Goal: Task Accomplishment & Management: Manage account settings

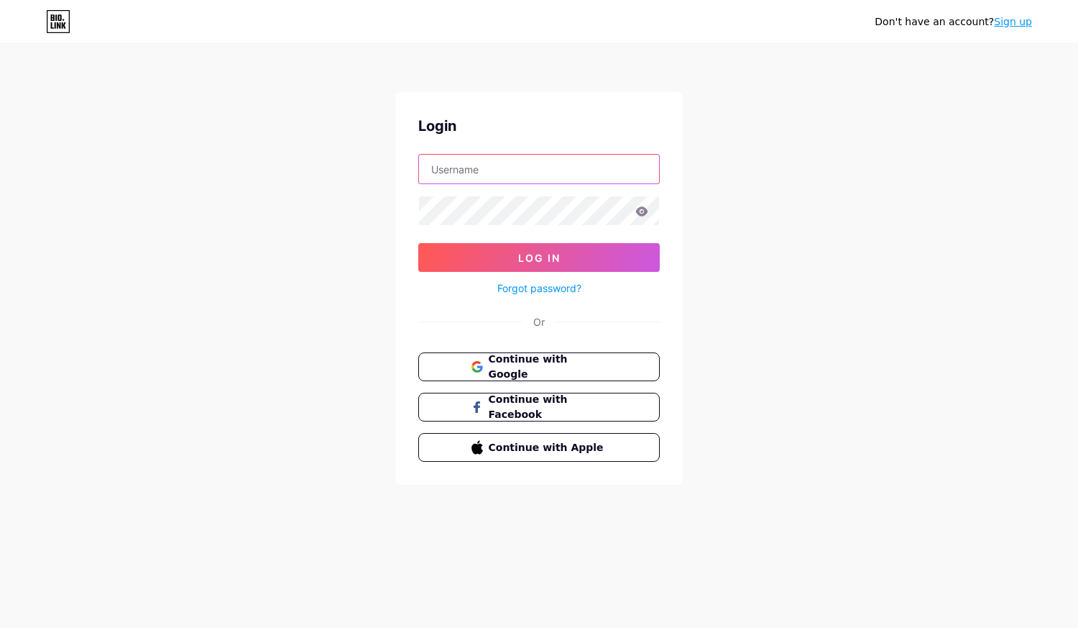
click at [478, 165] on input "text" at bounding box center [539, 169] width 240 height 29
click at [527, 160] on input "text" at bounding box center [539, 169] width 240 height 29
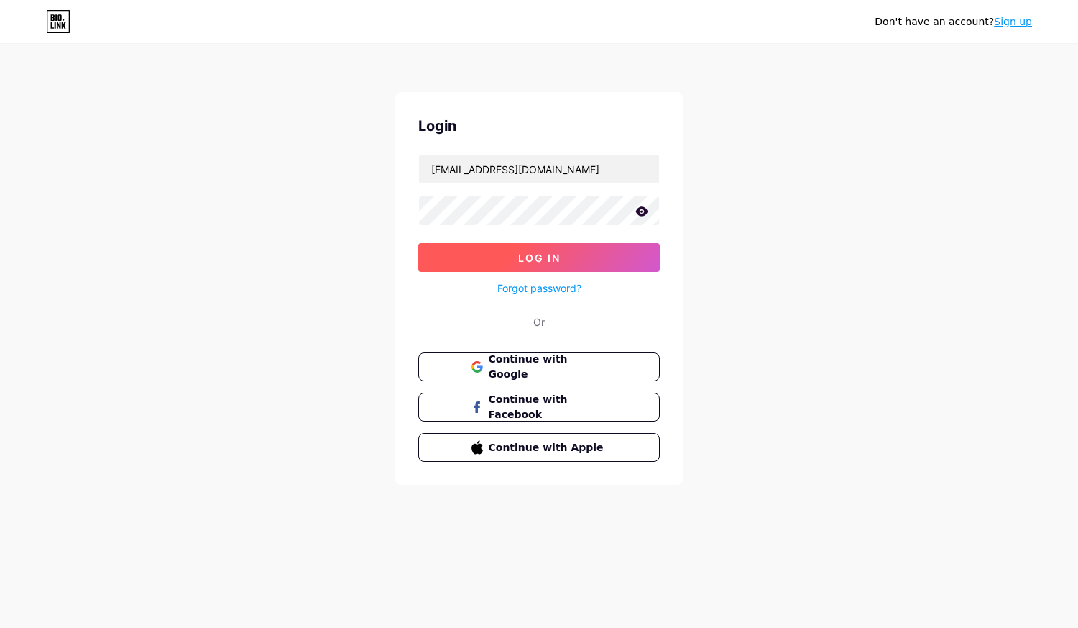
click at [539, 252] on span "Log In" at bounding box center [539, 258] width 42 height 12
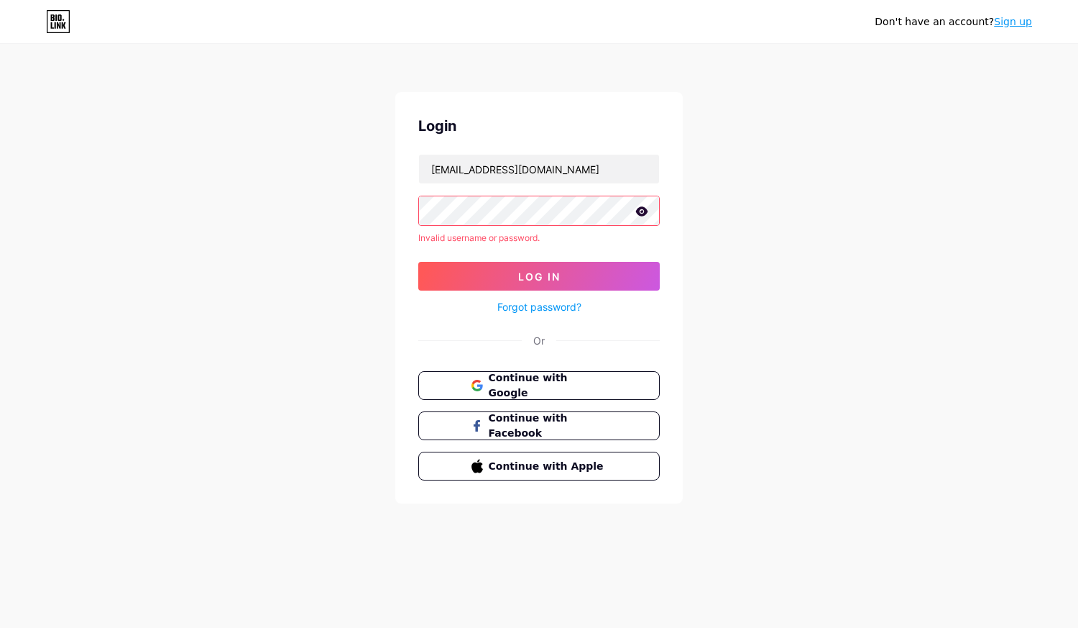
click at [641, 212] on icon at bounding box center [642, 210] width 12 height 9
click at [641, 212] on icon at bounding box center [642, 212] width 12 height 10
click at [564, 278] on button "Log In" at bounding box center [539, 276] width 242 height 29
click at [531, 161] on input "[EMAIL_ADDRESS][DOMAIN_NAME]" at bounding box center [539, 169] width 240 height 29
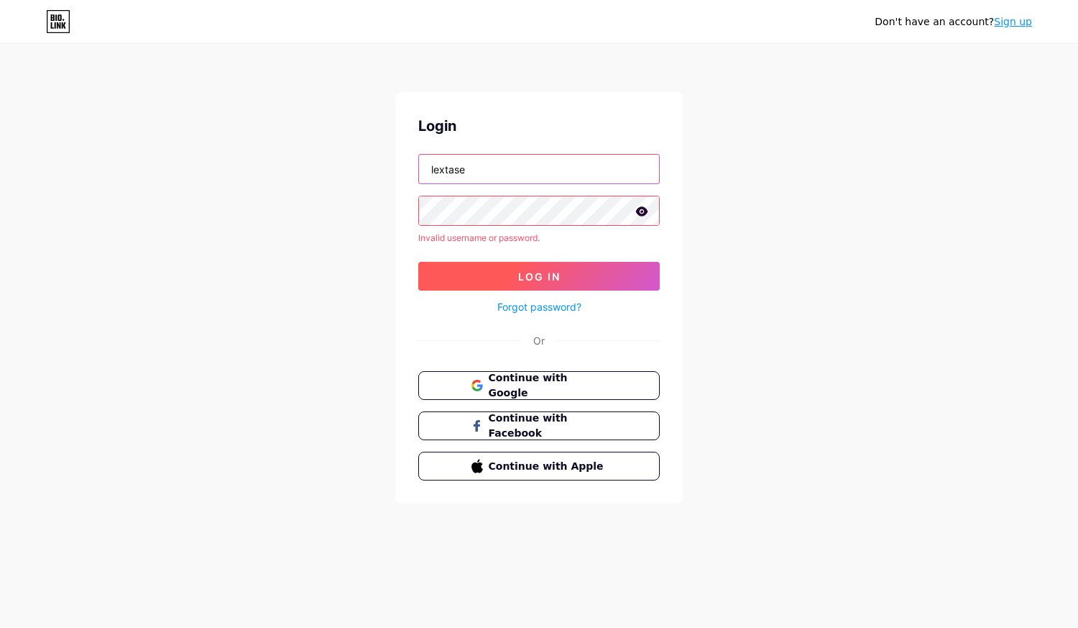
type input "lextase"
click at [485, 270] on button "Log In" at bounding box center [539, 276] width 242 height 29
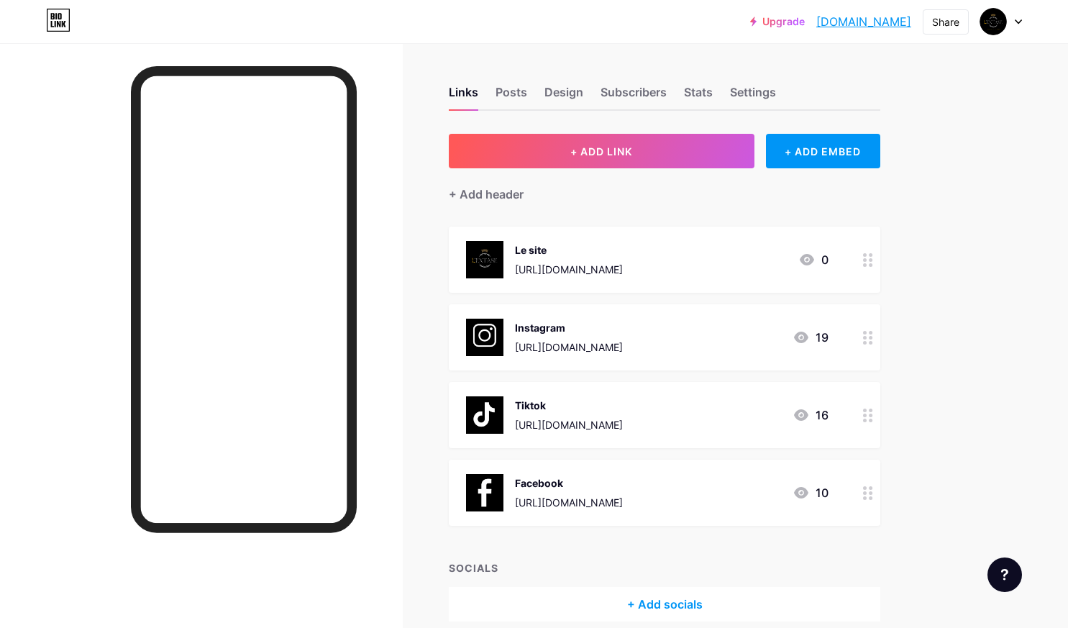
click at [497, 82] on div "Links Posts Design Subscribers Stats Settings" at bounding box center [664, 85] width 431 height 50
click at [578, 92] on div "Design" at bounding box center [563, 96] width 39 height 26
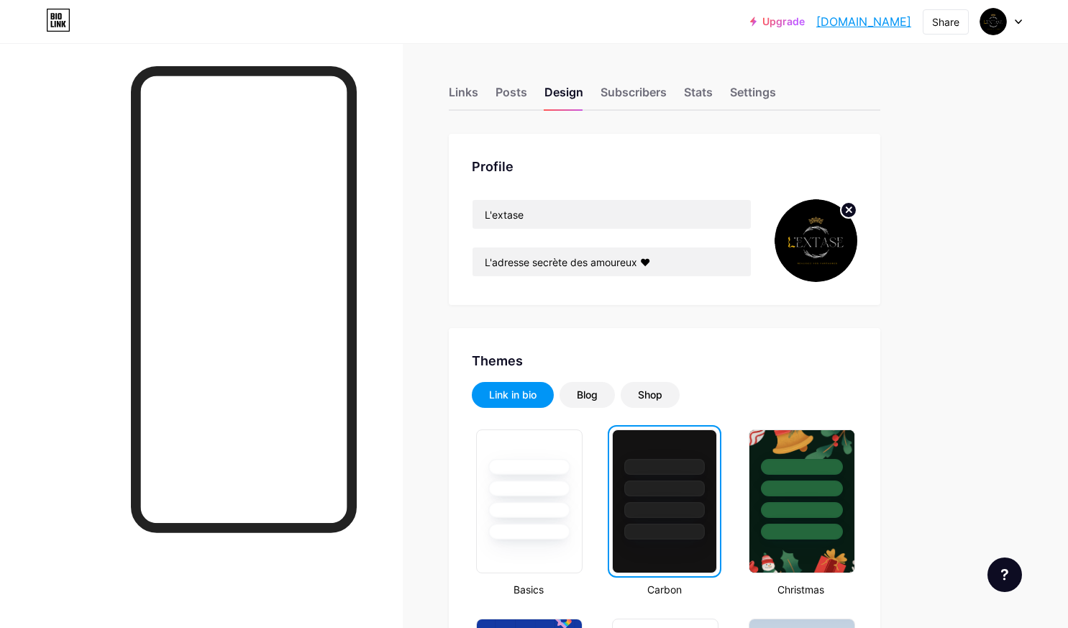
click at [849, 212] on circle at bounding box center [848, 210] width 16 height 16
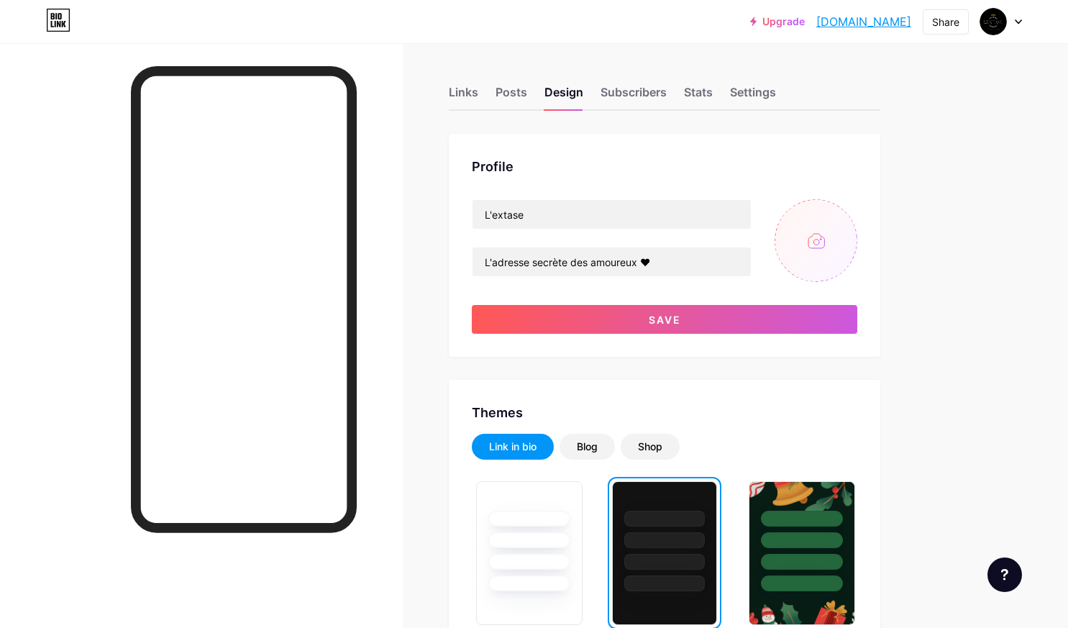
click at [797, 232] on input "file" at bounding box center [815, 240] width 83 height 83
type input "C:\fakepath\Simple Hand Drawn Line Art Woman Logo (2).png"
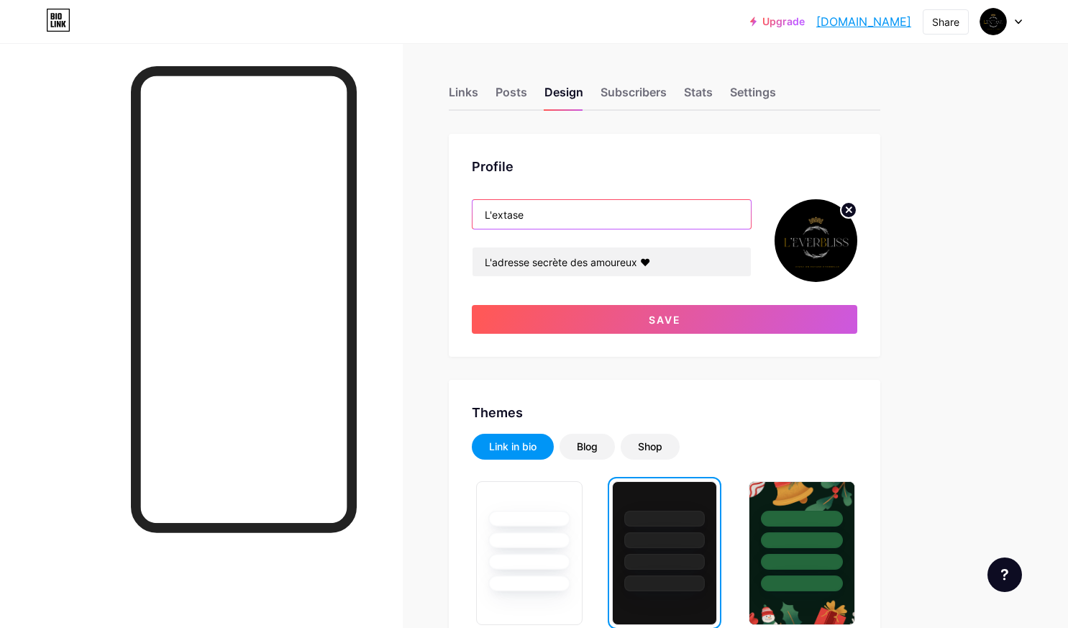
click at [556, 208] on input "L'extase" at bounding box center [611, 214] width 278 height 29
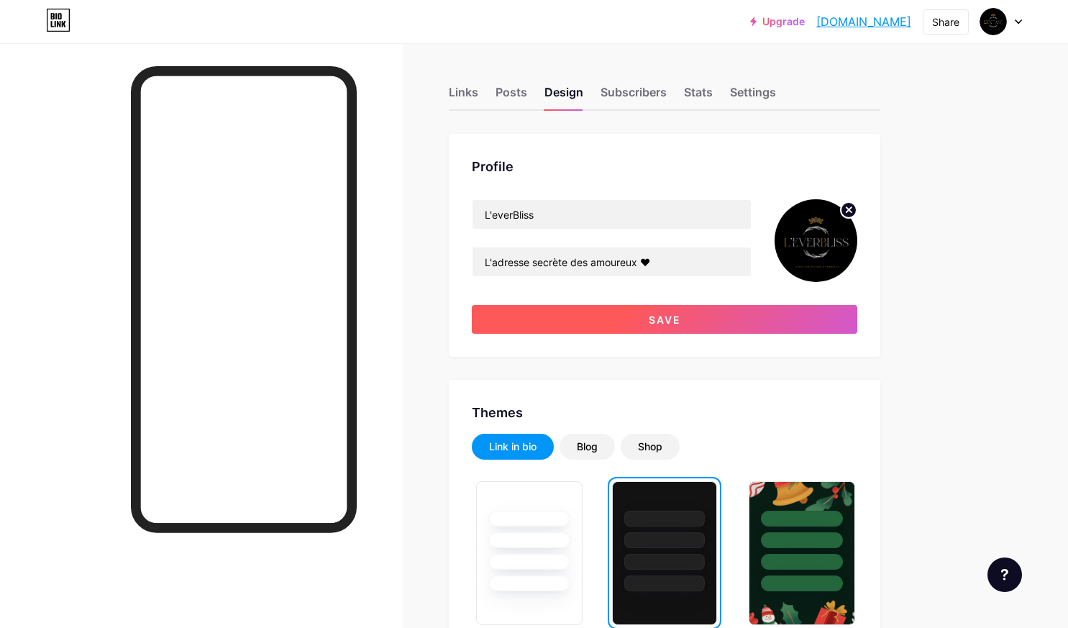
click at [592, 317] on button "Save" at bounding box center [664, 319] width 385 height 29
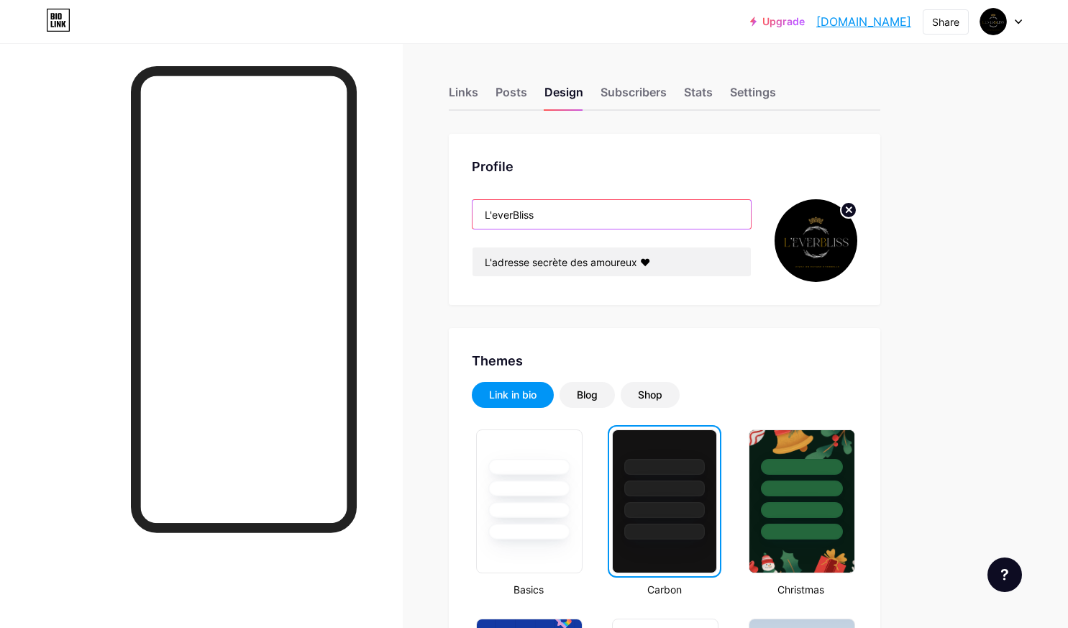
click at [518, 212] on input "L'everBliss" at bounding box center [611, 214] width 278 height 29
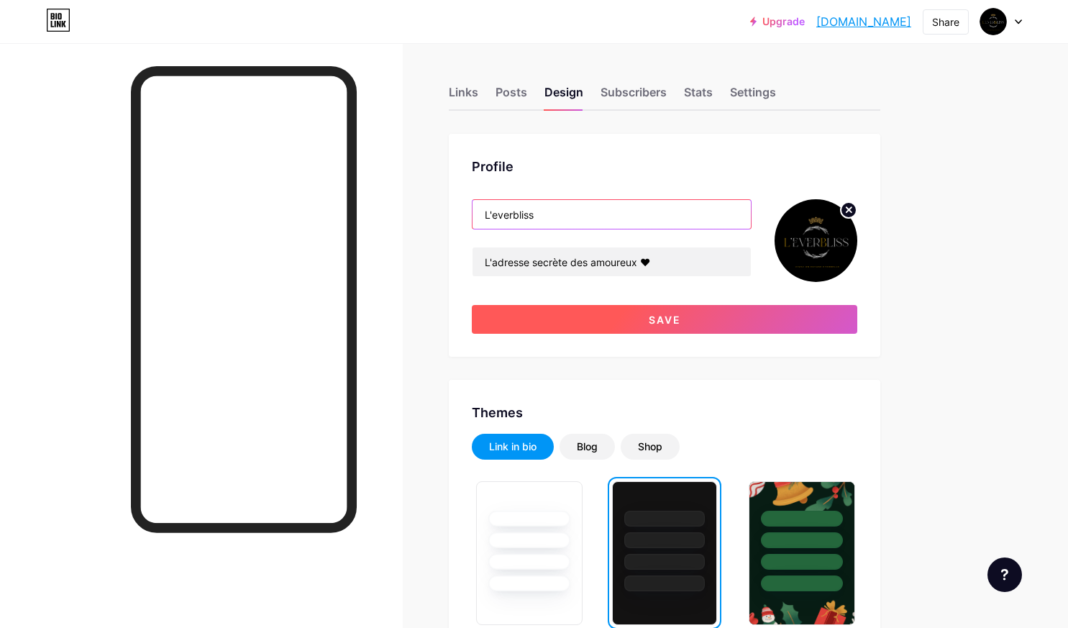
type input "L'everbliss"
click at [660, 329] on button "Save" at bounding box center [664, 319] width 385 height 29
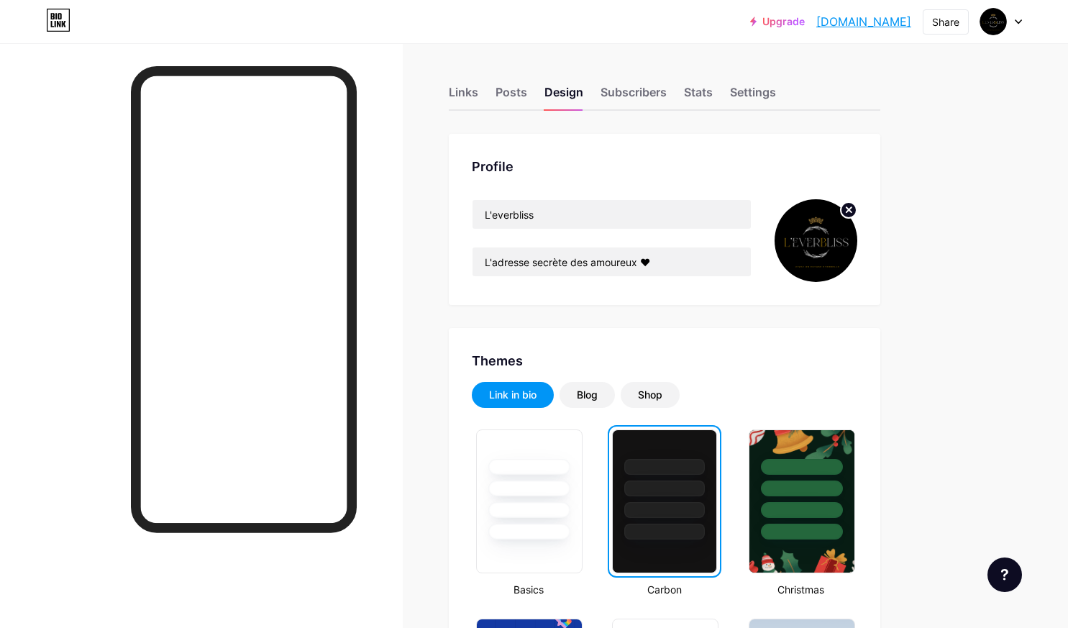
click at [462, 82] on div "Links Posts Design Subscribers Stats Settings" at bounding box center [664, 85] width 431 height 50
click at [465, 92] on div "Links" at bounding box center [463, 96] width 29 height 26
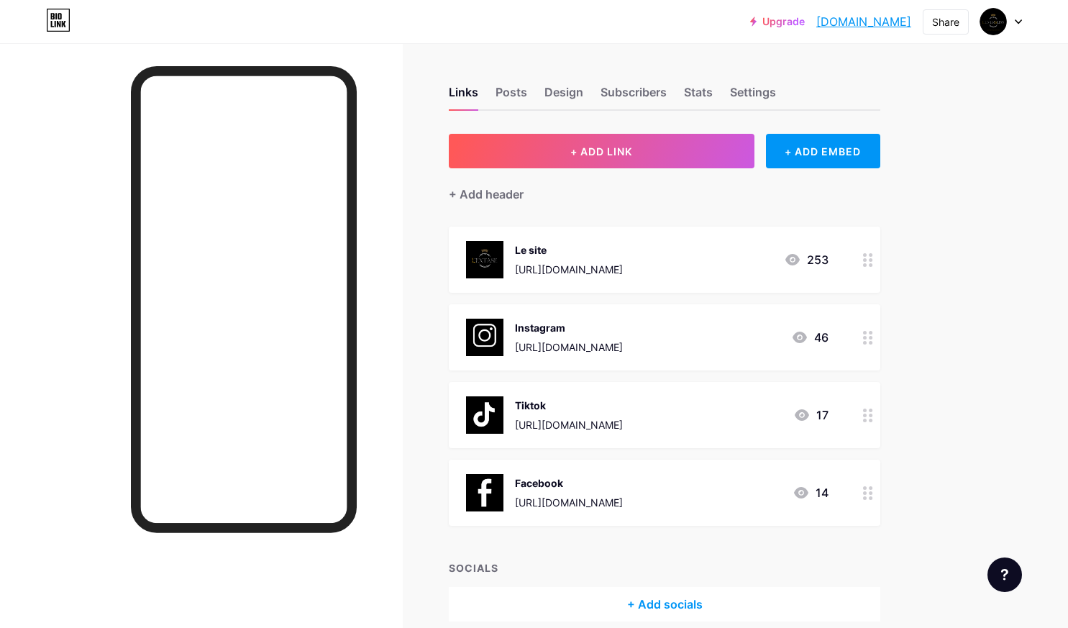
click at [871, 267] on div at bounding box center [868, 259] width 24 height 66
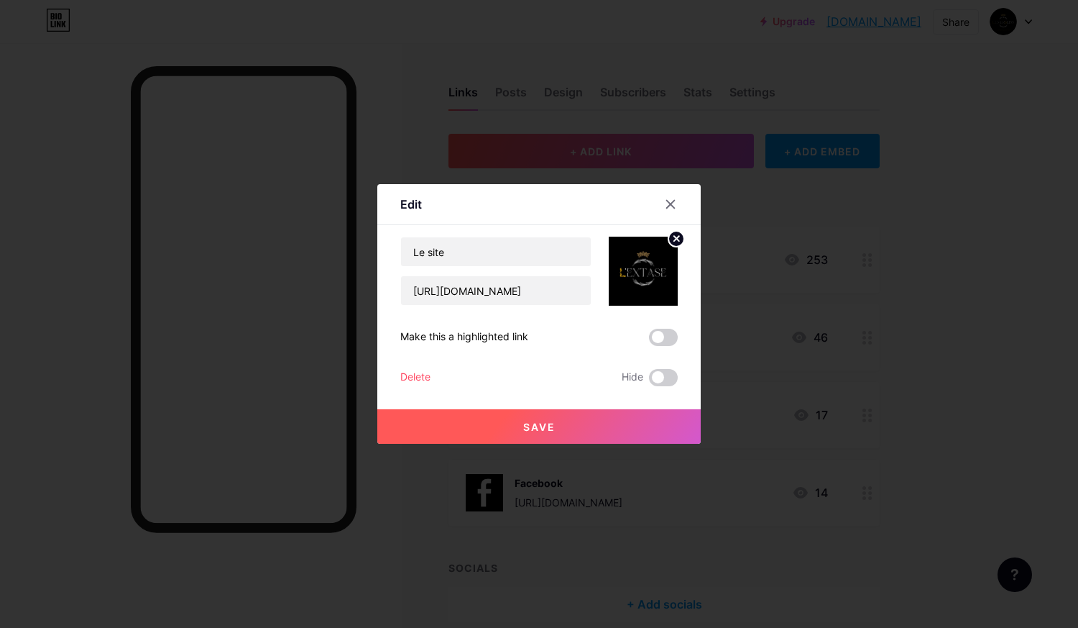
click at [677, 241] on circle at bounding box center [677, 239] width 16 height 16
click at [643, 269] on rect at bounding box center [640, 260] width 23 height 23
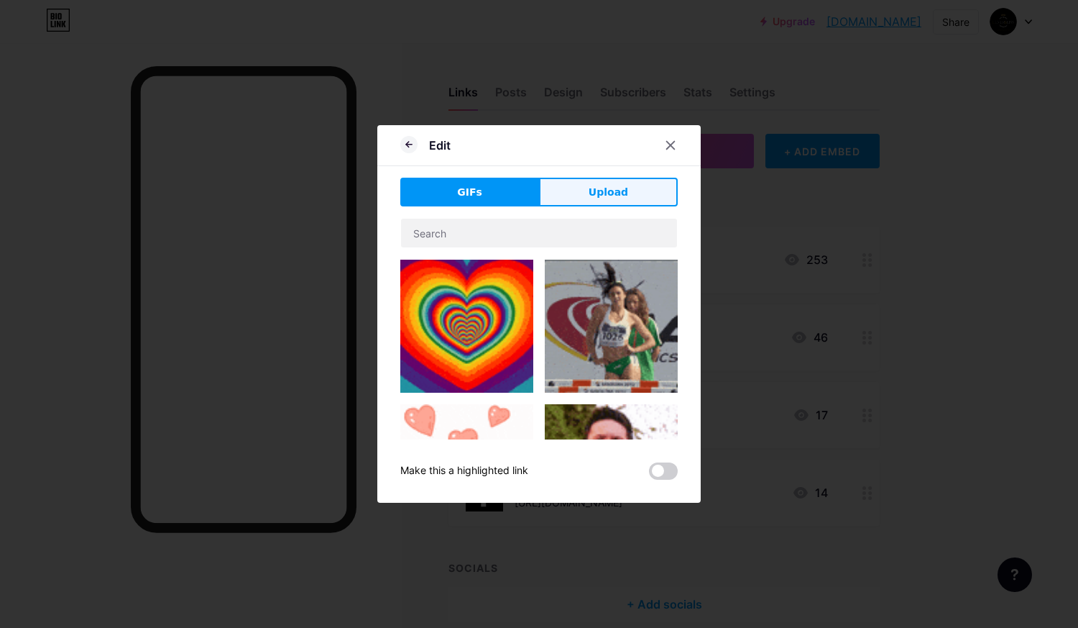
click at [591, 206] on button "Upload" at bounding box center [608, 192] width 139 height 29
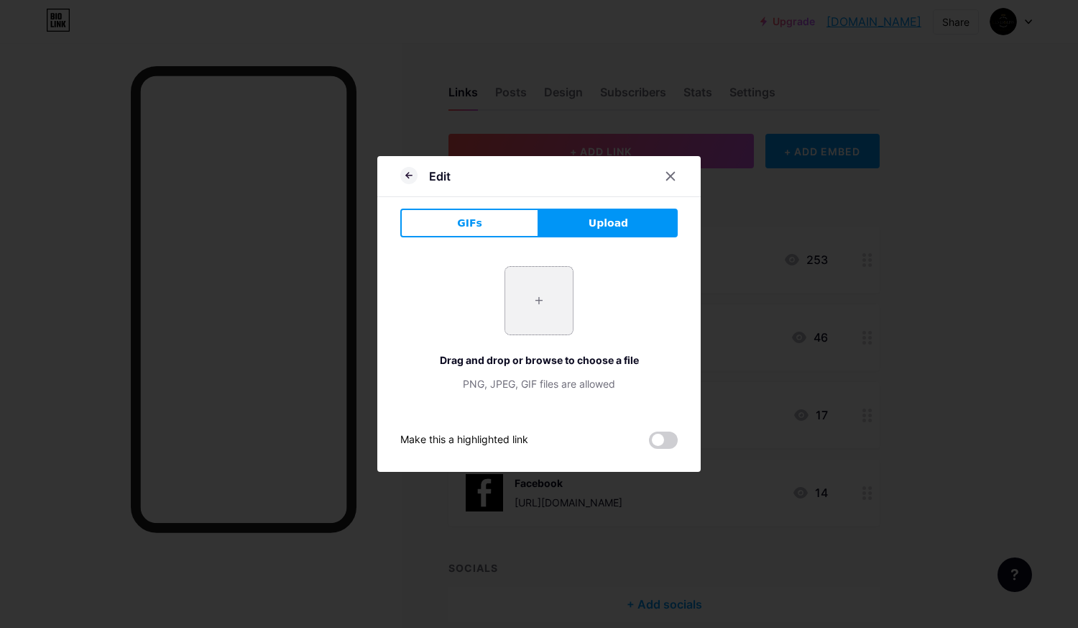
click at [529, 296] on input "file" at bounding box center [539, 301] width 68 height 68
type input "C:\fakepath\Simple Hand Drawn Line Art Woman Logo (2).png"
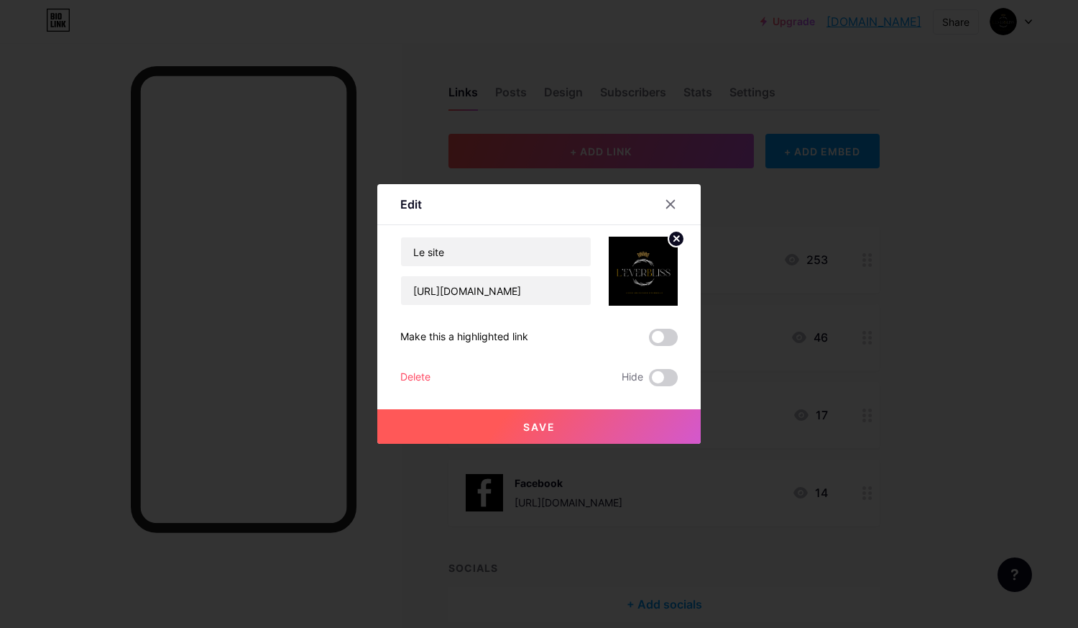
click at [446, 431] on button "Save" at bounding box center [539, 426] width 324 height 35
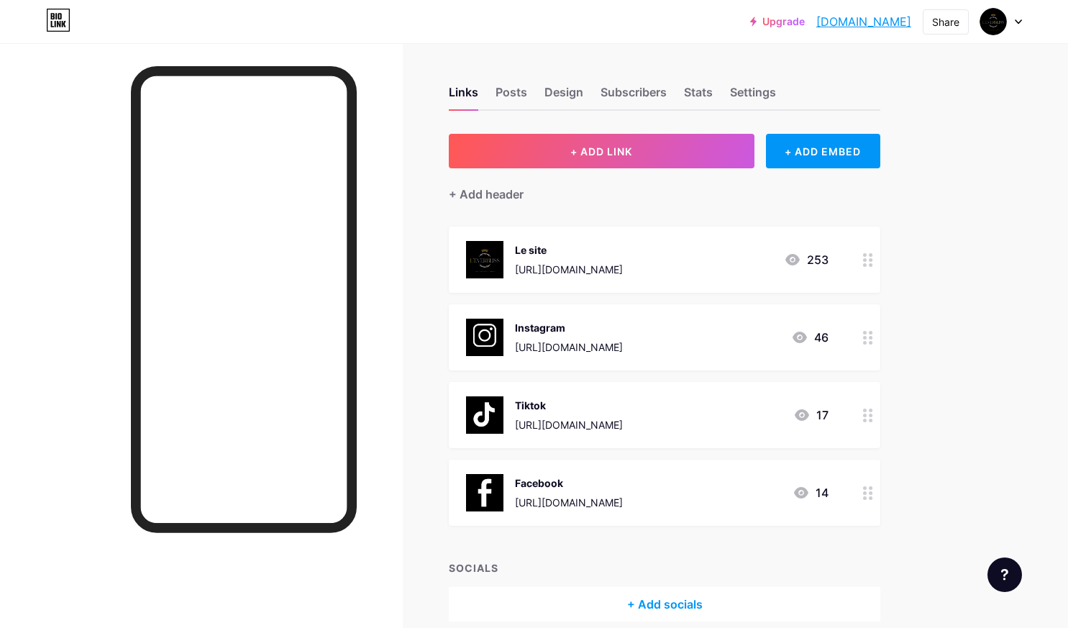
click at [390, 311] on div at bounding box center [201, 357] width 403 height 628
